Goal: Check status: Check status

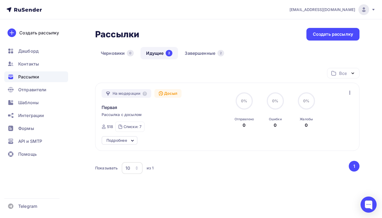
click at [356, 168] on button "1" at bounding box center [354, 166] width 11 height 11
click at [369, 204] on div at bounding box center [369, 204] width 16 height 16
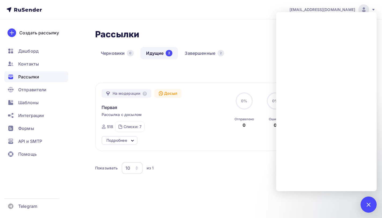
click at [374, 9] on icon at bounding box center [374, 10] width 2 height 2
click at [373, 9] on icon at bounding box center [374, 10] width 2 height 2
click at [234, 22] on div "Рассылки Рассылки Создать рассылку Черновики 0 Идущие 2 Завершенные 2 Идущие 2 …" at bounding box center [191, 123] width 382 height 209
click at [375, 9] on icon at bounding box center [374, 10] width 4 height 4
click at [246, 51] on div "Черновики 0 Идущие 2 Завершенные 2" at bounding box center [227, 57] width 265 height 21
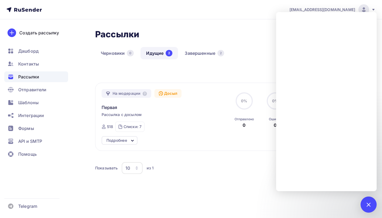
scroll to position [11, 0]
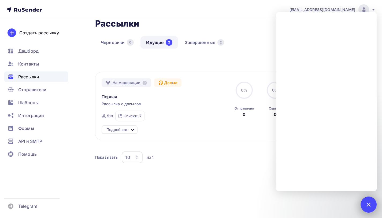
click at [371, 207] on div at bounding box center [369, 204] width 16 height 16
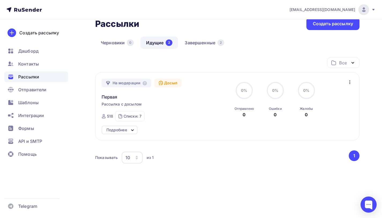
scroll to position [0, 0]
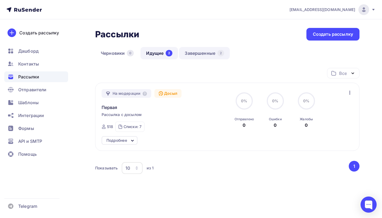
click at [199, 53] on link "Завершенные 2" at bounding box center [204, 53] width 51 height 12
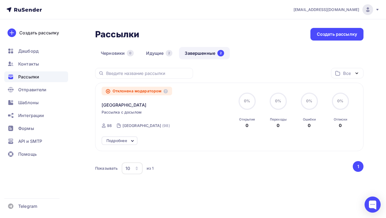
click at [173, 28] on div "Рассылки Рассылки Создать рассылку" at bounding box center [229, 34] width 269 height 13
click at [162, 55] on link "Идущие 2" at bounding box center [160, 53] width 38 height 12
